Goal: Task Accomplishment & Management: Use online tool/utility

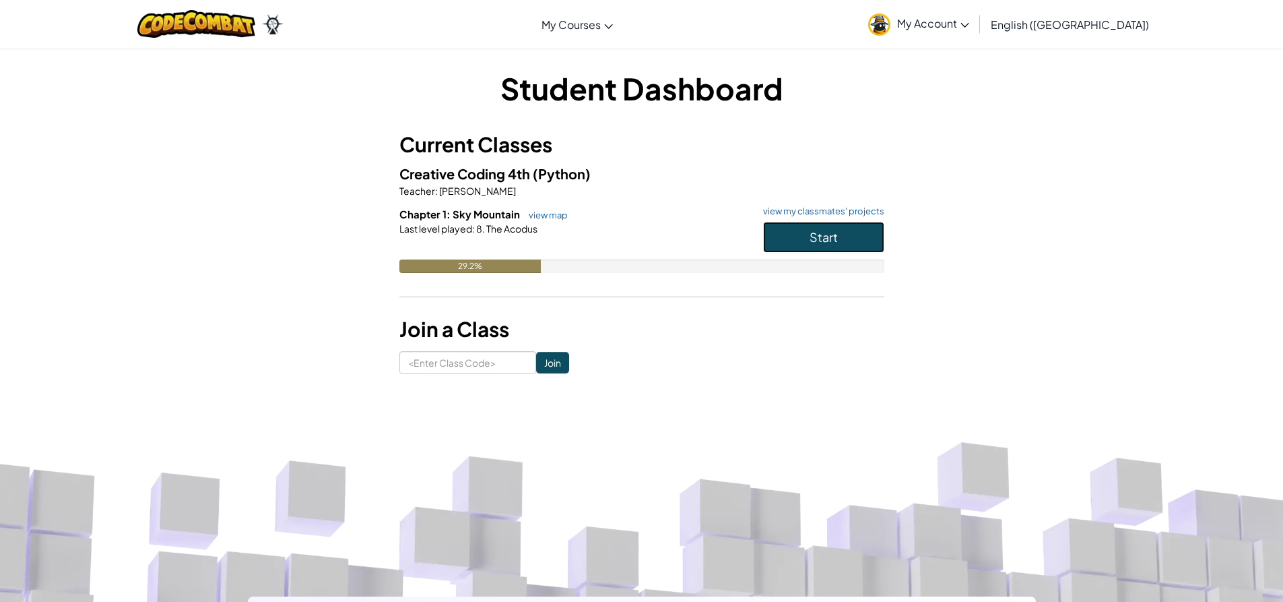
click at [727, 241] on button "Start" at bounding box center [823, 237] width 121 height 31
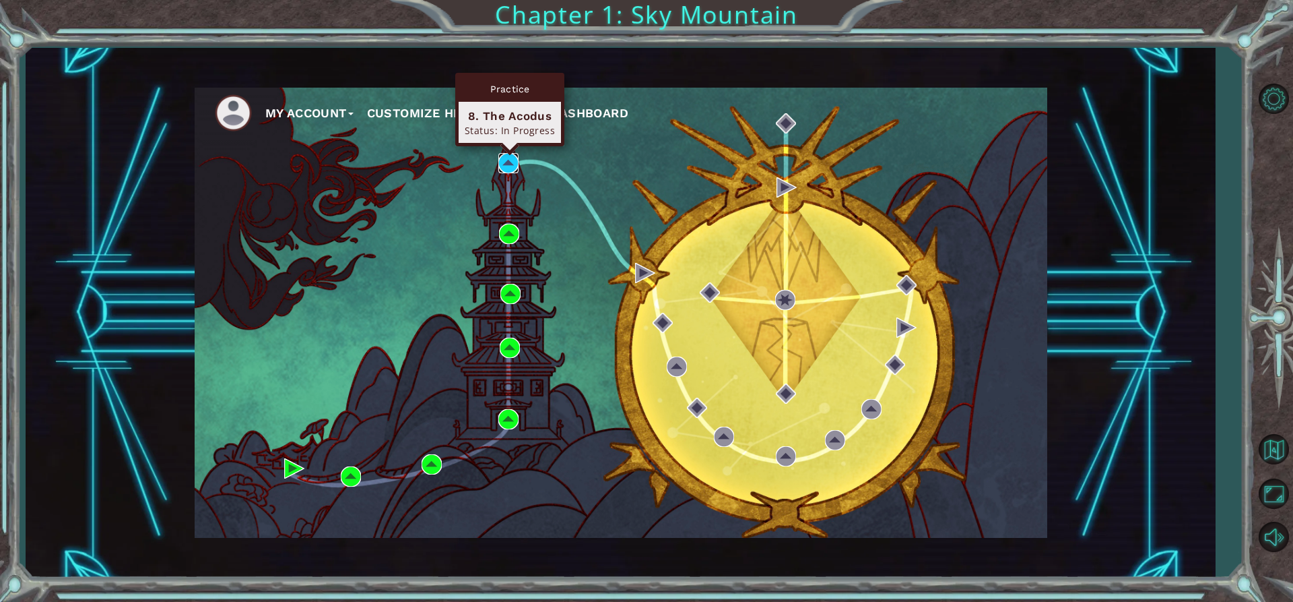
click at [513, 168] on img at bounding box center [509, 163] width 20 height 20
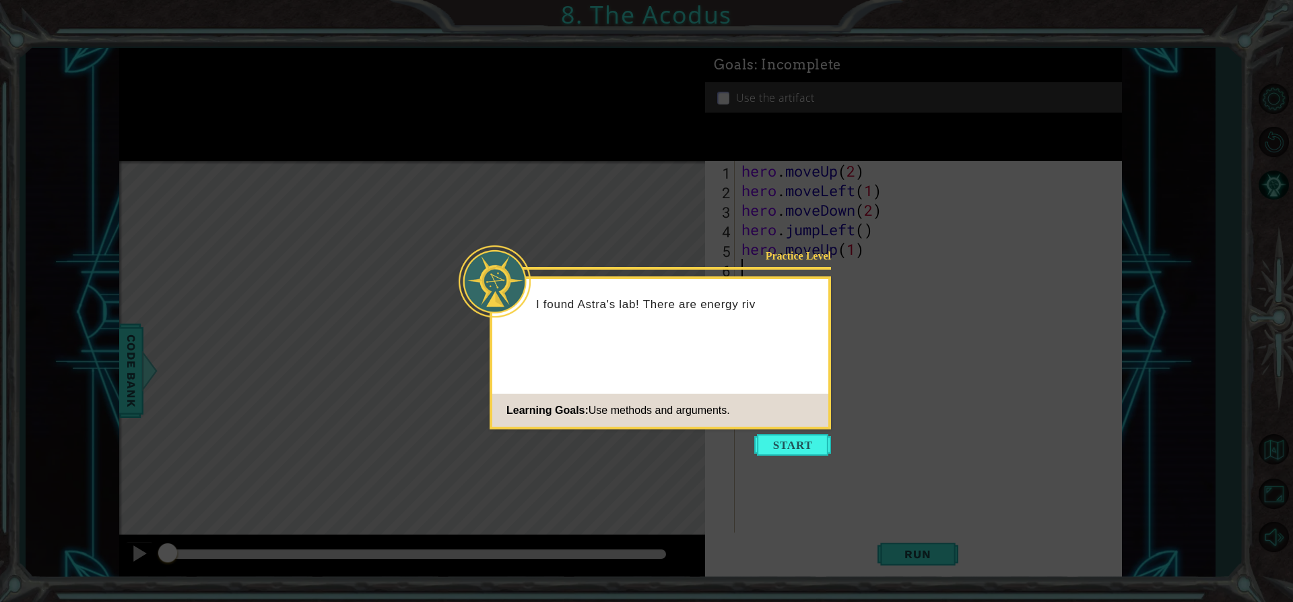
click at [727, 443] on button "Start" at bounding box center [793, 445] width 77 height 22
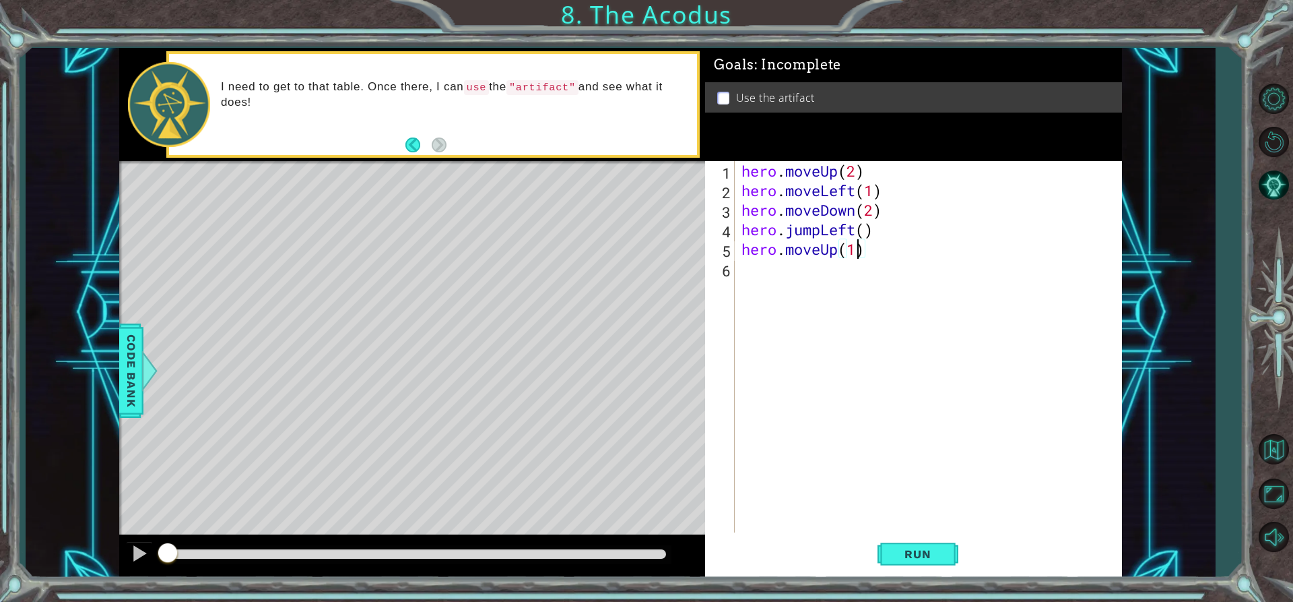
click at [727, 249] on div "hero . moveUp ( 2 ) hero . moveLeft ( 1 ) hero . moveDown ( 2 ) hero . jumpLeft…" at bounding box center [932, 366] width 386 height 410
type textarea "hero.moveUp(2)"
click at [727, 284] on div "hero . moveUp ( 2 ) hero . moveLeft ( 1 ) hero . moveDown ( 2 ) hero . jumpLeft…" at bounding box center [932, 366] width 386 height 410
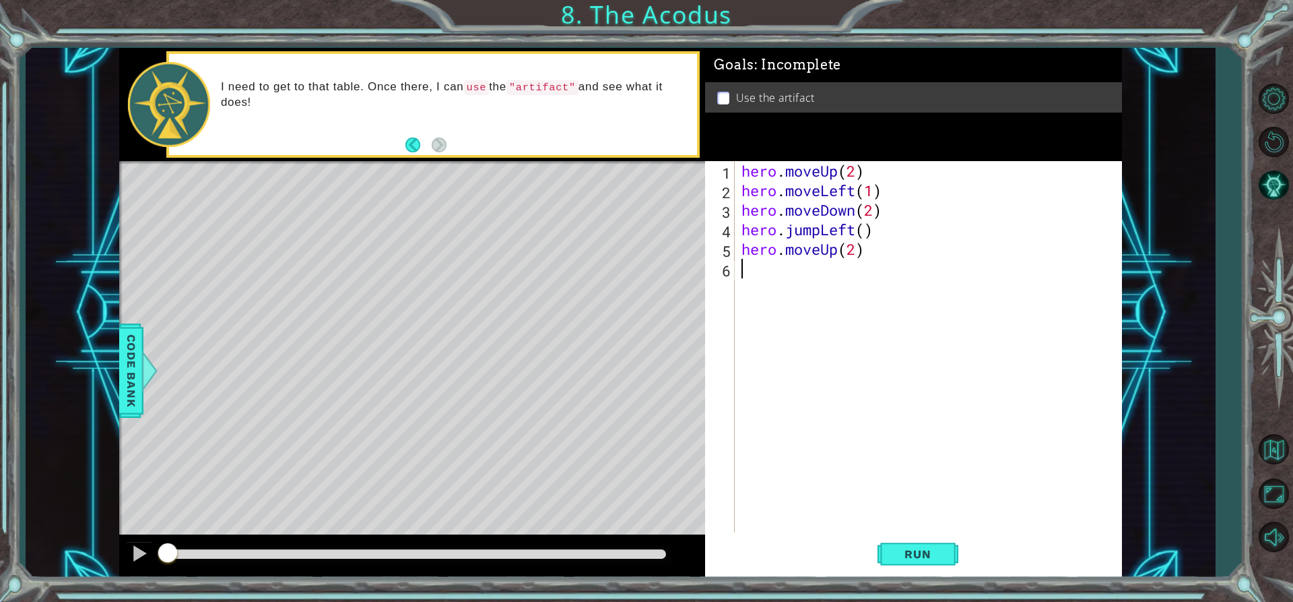
type textarea "r"
click at [727, 271] on div "hero . moveUp ( 2 ) hero . moveLeft ( 1 ) hero . moveDown ( 2 ) hero . jumpLeft…" at bounding box center [932, 366] width 386 height 410
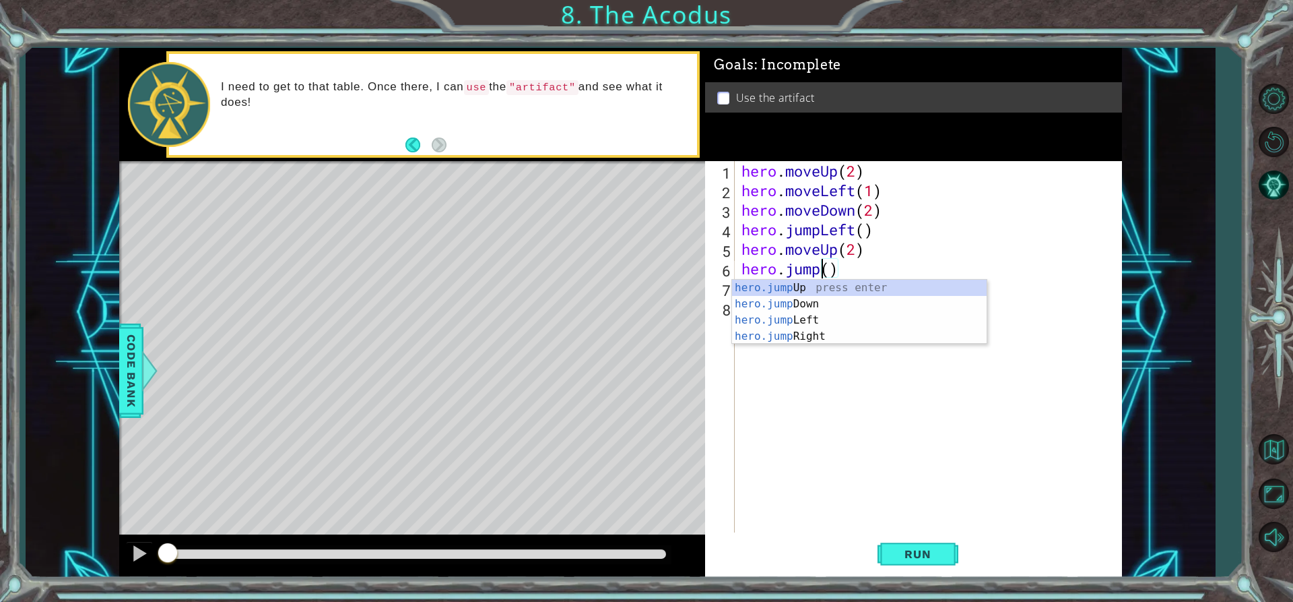
scroll to position [0, 4]
click at [727, 291] on div "hero.jumpR ight press enter" at bounding box center [859, 304] width 255 height 49
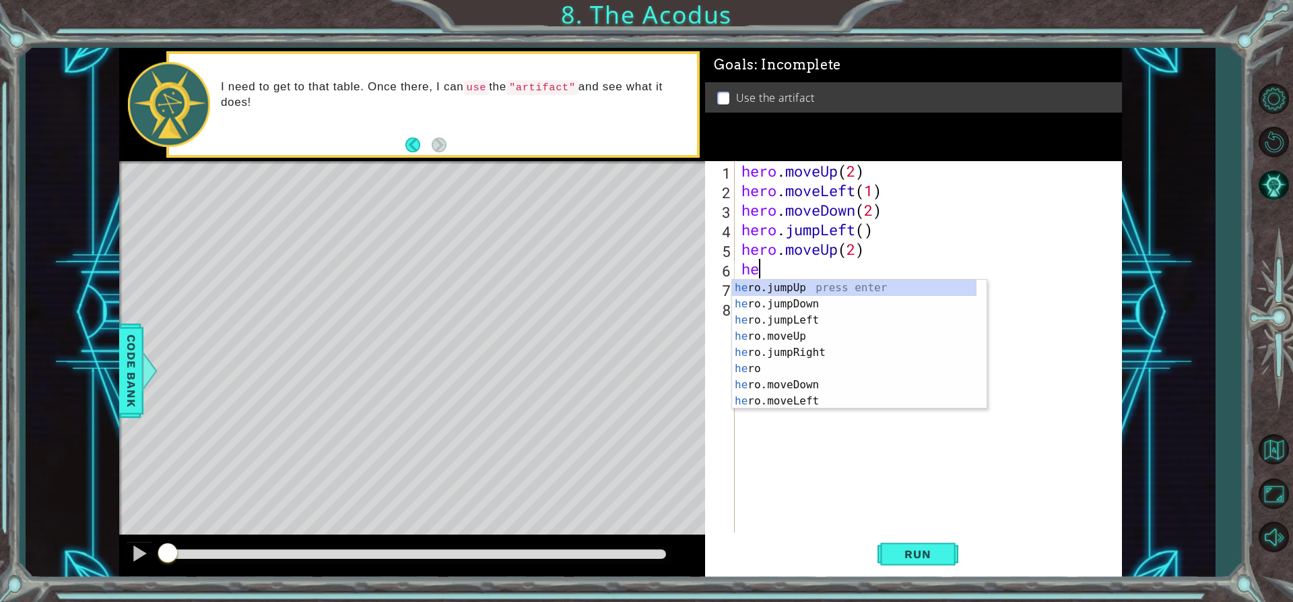
type textarea "h"
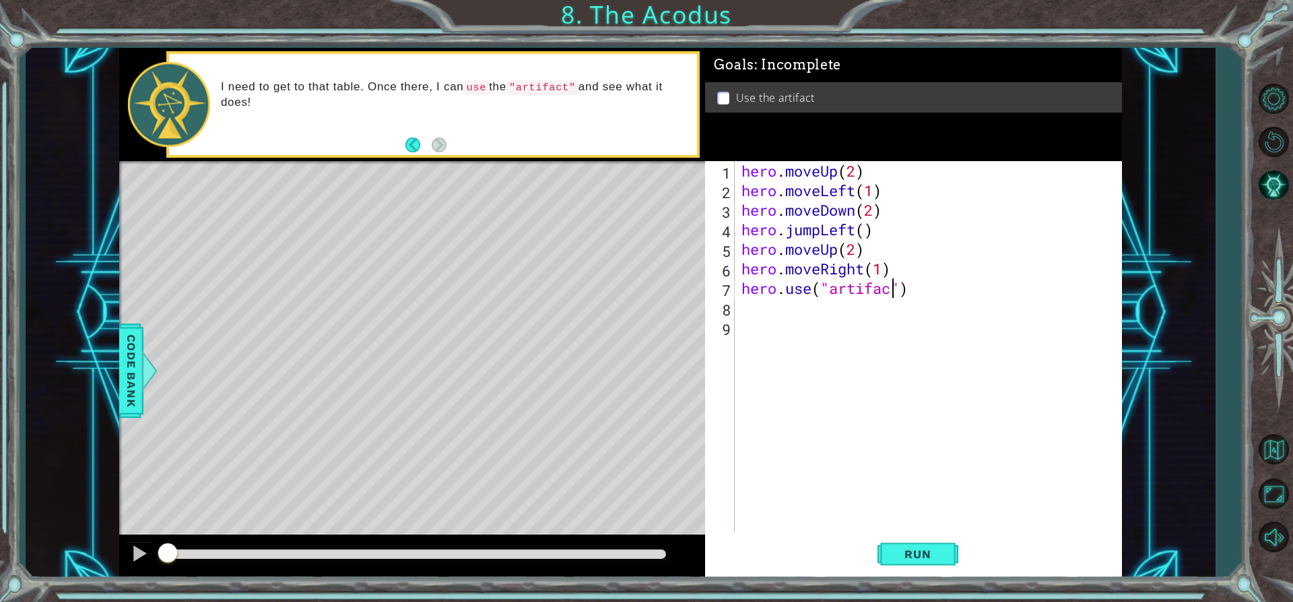
scroll to position [0, 7]
type textarea "hero.use("artifact")"
click at [727, 547] on span "Run" at bounding box center [917, 553] width 53 height 13
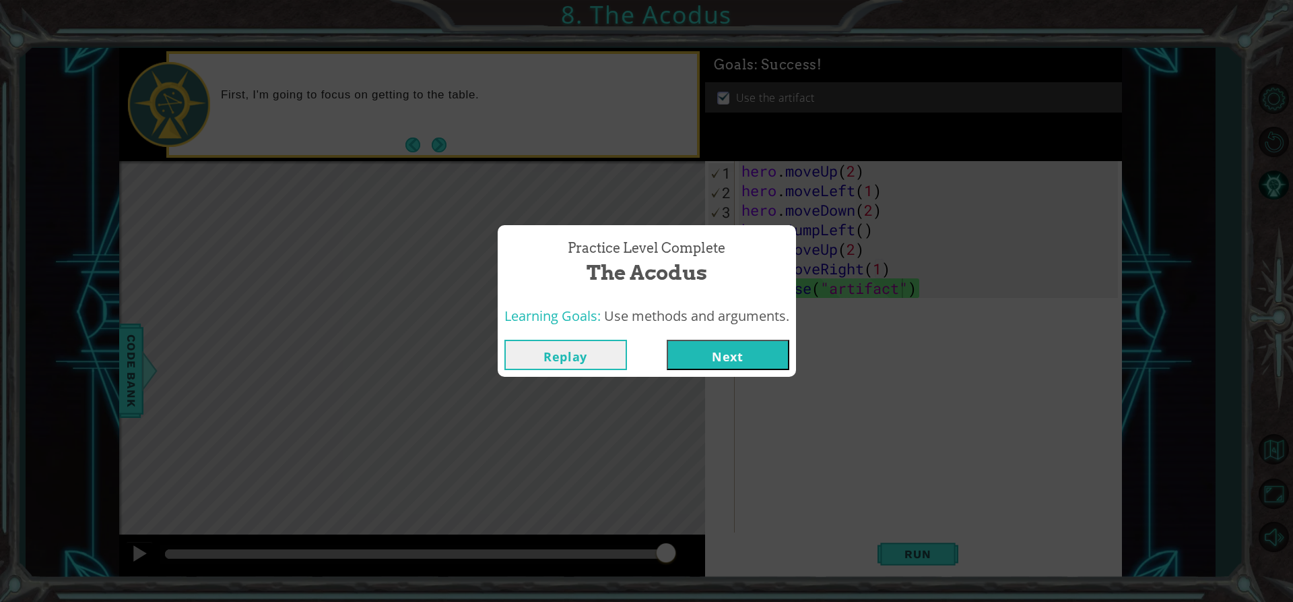
click at [727, 90] on div "Practice Level Complete The Acodus Learning Goals: Use methods and arguments. R…" at bounding box center [646, 301] width 1293 height 602
click at [727, 356] on button "Next" at bounding box center [728, 355] width 123 height 30
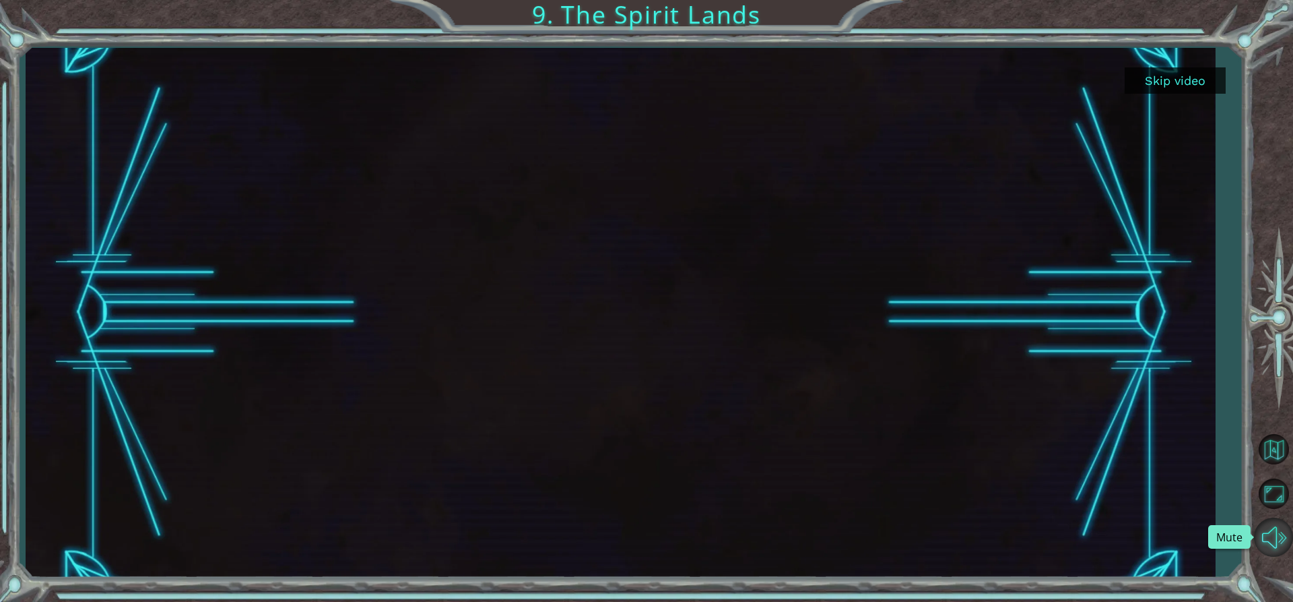
click at [727, 538] on button "Mute" at bounding box center [1273, 536] width 39 height 39
click at [727, 540] on button "Unmute" at bounding box center [1273, 536] width 39 height 39
